Goal: Information Seeking & Learning: Understand process/instructions

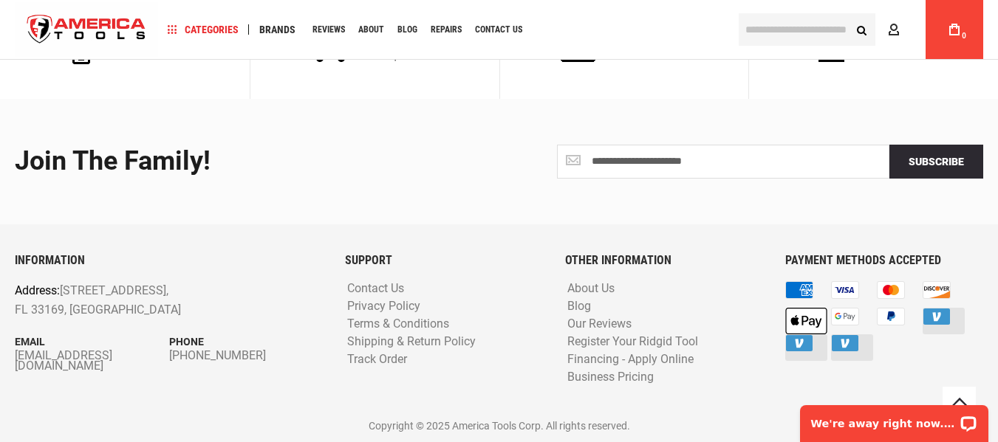
scroll to position [1659, 0]
click at [436, 338] on link "Shipping & Return Policy" at bounding box center [411, 342] width 136 height 14
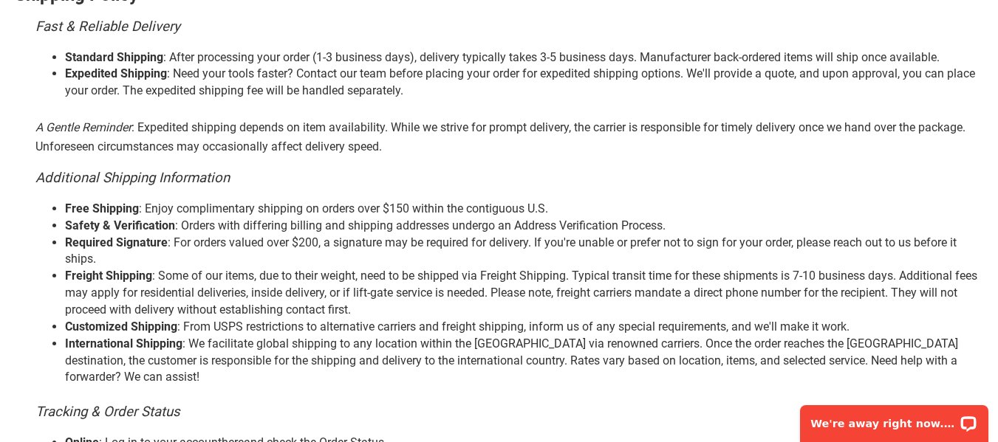
scroll to position [517, 0]
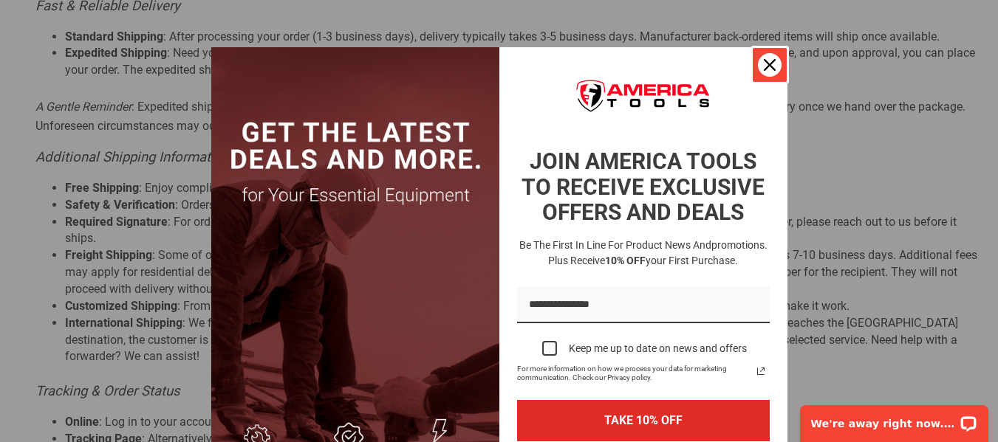
click at [764, 59] on icon "close icon" at bounding box center [770, 65] width 12 height 12
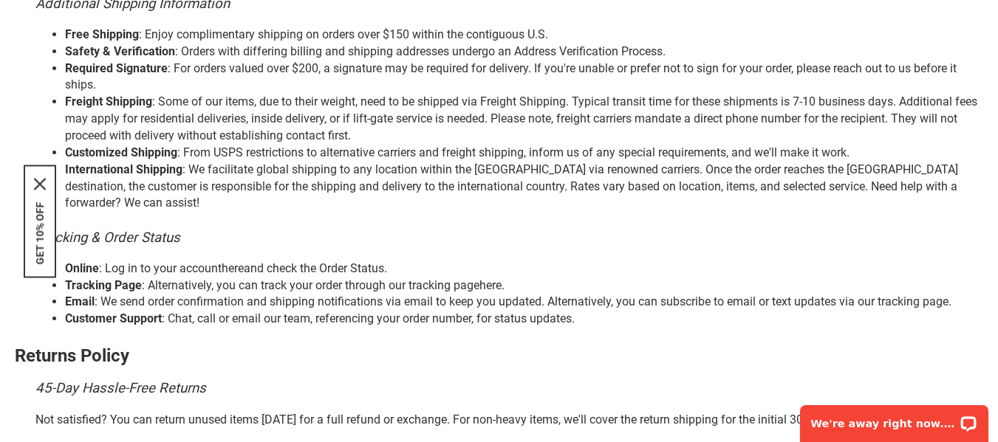
scroll to position [640, 0]
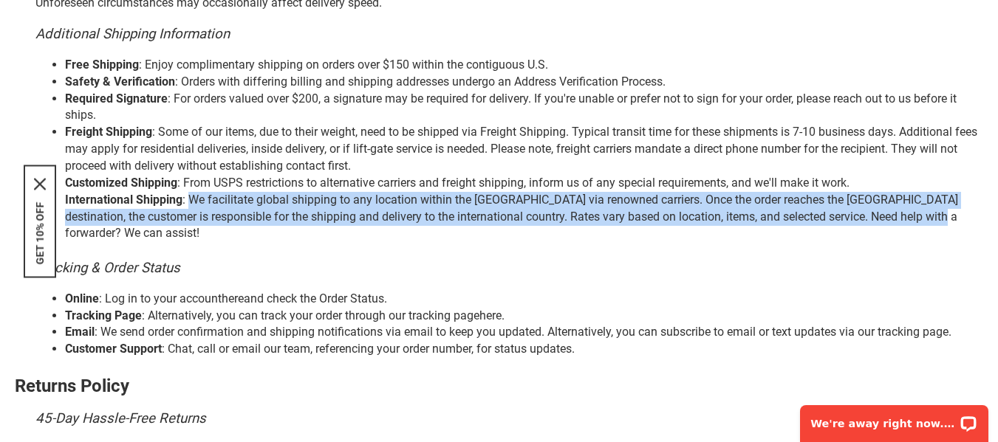
drag, startPoint x: 192, startPoint y: 198, endPoint x: 964, endPoint y: 222, distance: 772.8
click at [964, 222] on li "International Shipping : We facilitate global shipping to any location within t…" at bounding box center [524, 217] width 918 height 51
